Goal: Information Seeking & Learning: Learn about a topic

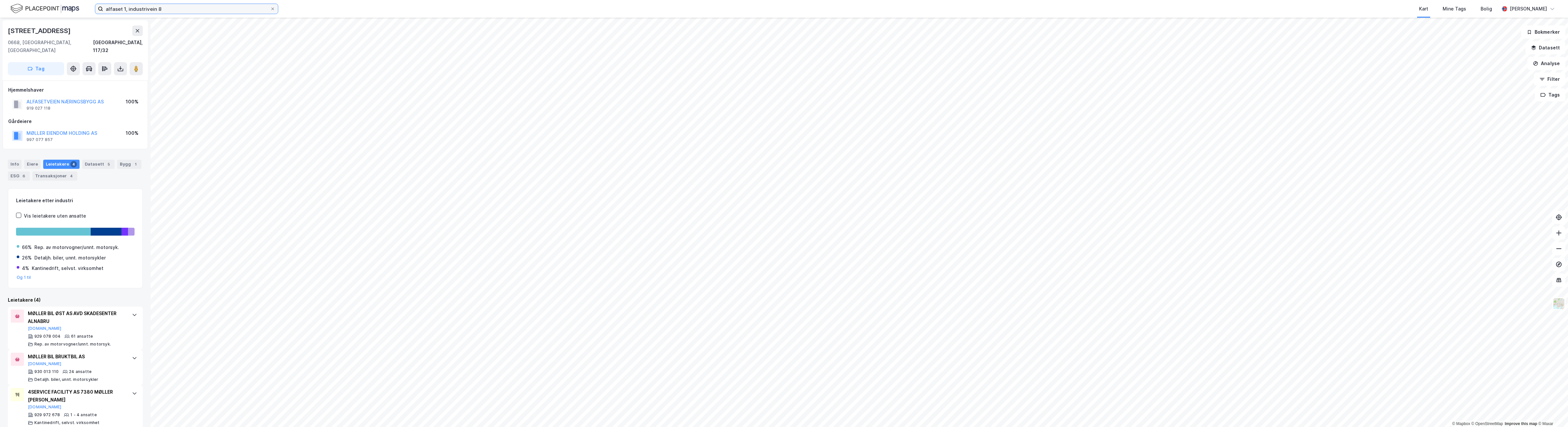
click at [167, 7] on input "alfaset 1, industrivein 8" at bounding box center [186, 9] width 167 height 10
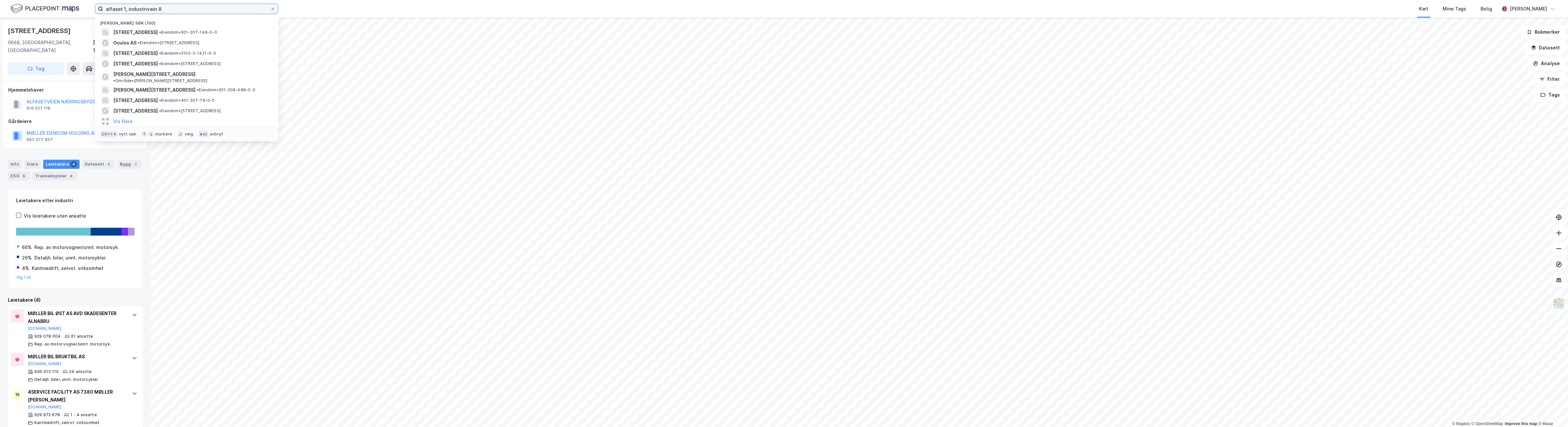
click at [156, 8] on input "alfaset 1, industrivein 8" at bounding box center [186, 9] width 167 height 10
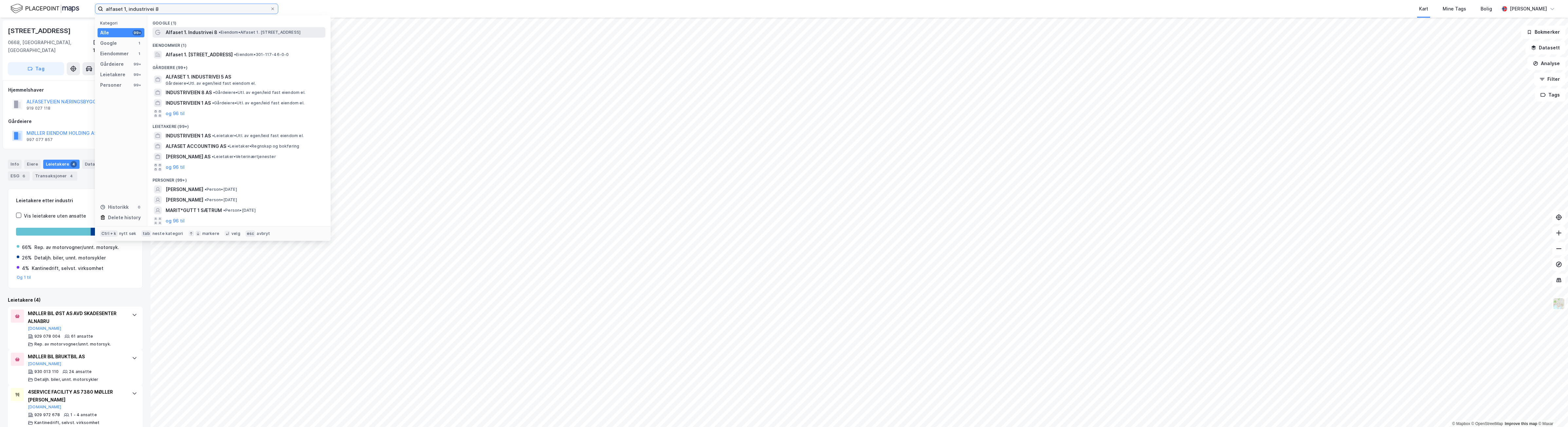
type input "alfaset 1, industrivei 8"
click at [256, 33] on span "• Eiendom • Alfaset 1. [STREET_ADDRESS]" at bounding box center [259, 32] width 82 height 5
